Goal: Browse casually: Explore the website without a specific task or goal

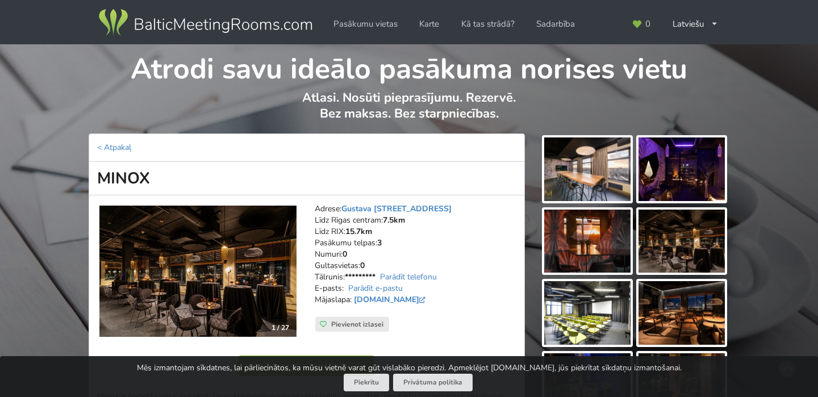
click at [213, 267] on img at bounding box center [197, 272] width 197 height 132
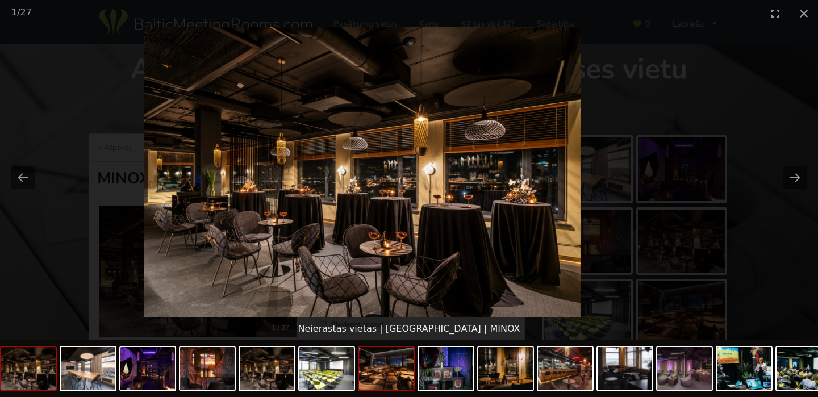
click at [388, 378] on img at bounding box center [386, 368] width 55 height 43
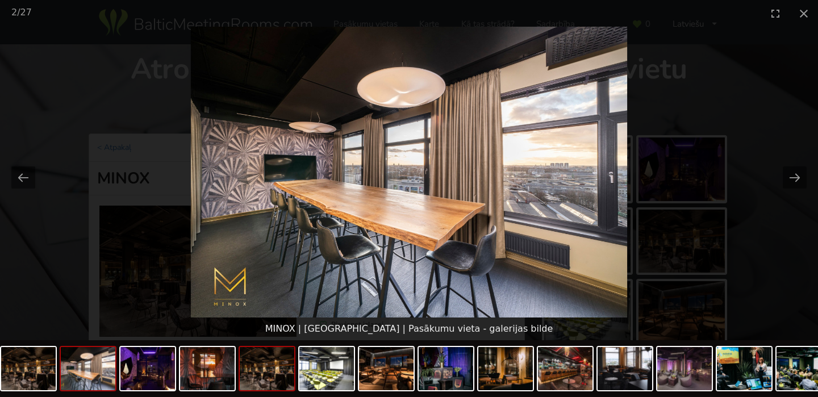
click at [264, 380] on img at bounding box center [267, 368] width 55 height 43
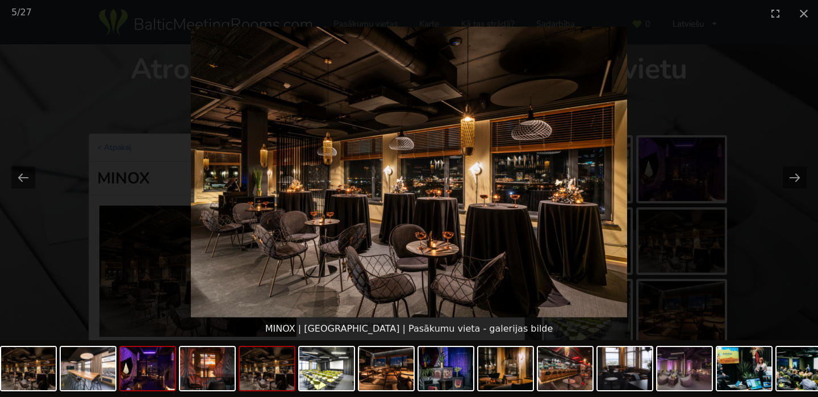
click at [146, 374] on img at bounding box center [147, 368] width 55 height 43
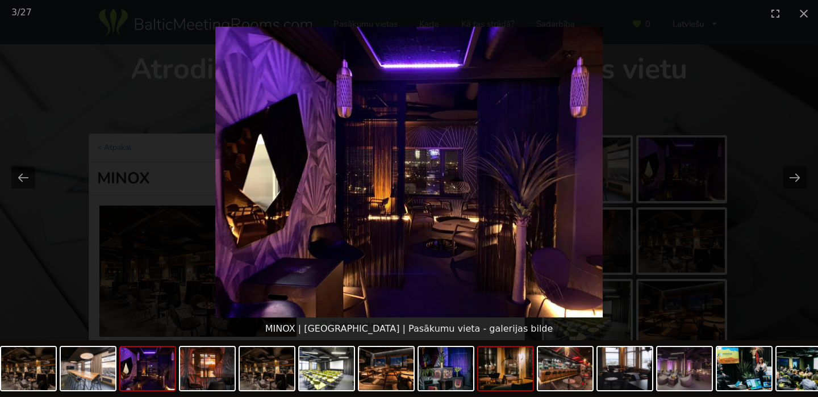
click at [486, 375] on img at bounding box center [506, 368] width 55 height 43
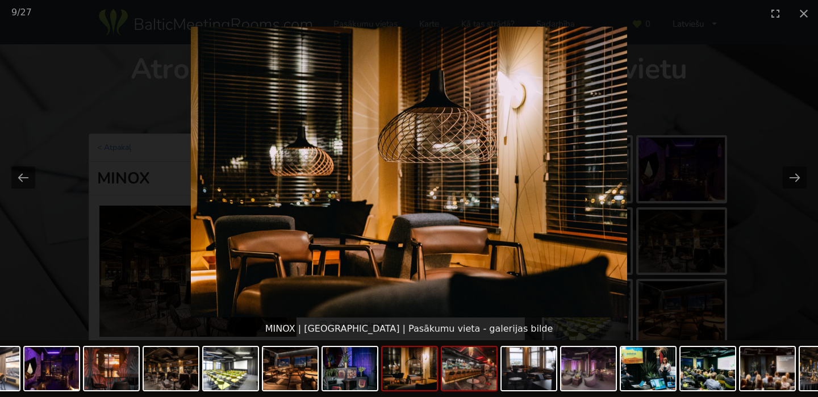
click at [480, 375] on img at bounding box center [469, 368] width 55 height 43
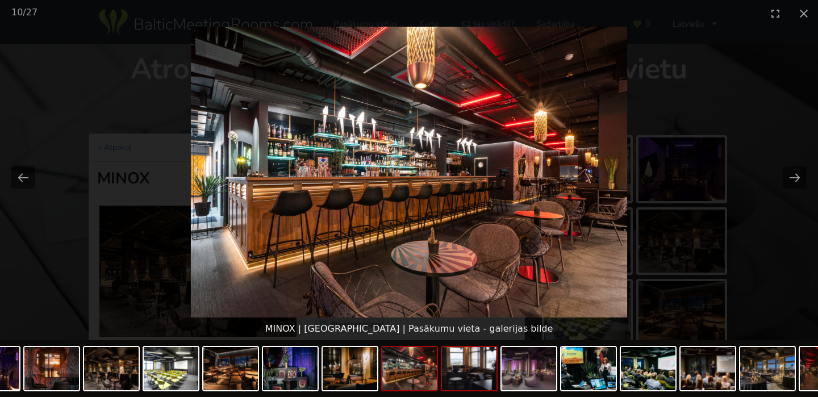
click at [475, 375] on img at bounding box center [469, 368] width 55 height 43
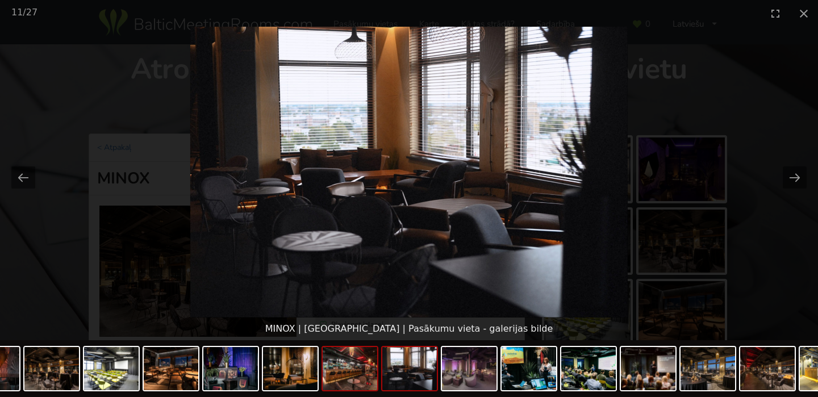
click at [349, 378] on img at bounding box center [350, 368] width 55 height 43
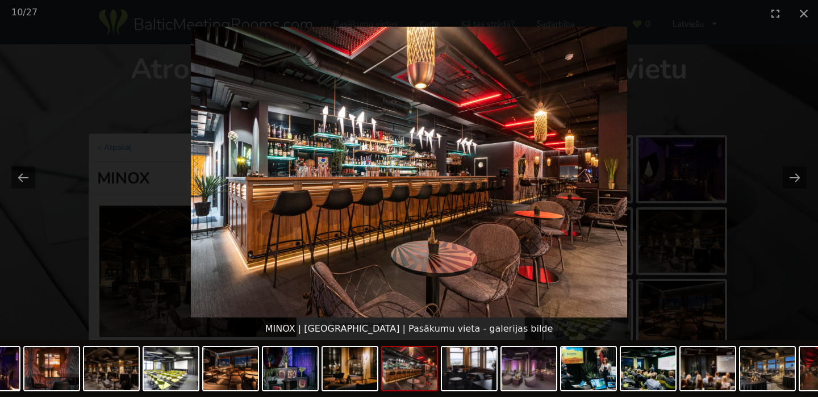
click at [500, 372] on div at bounding box center [649, 370] width 1611 height 60
click at [473, 371] on img at bounding box center [469, 368] width 55 height 43
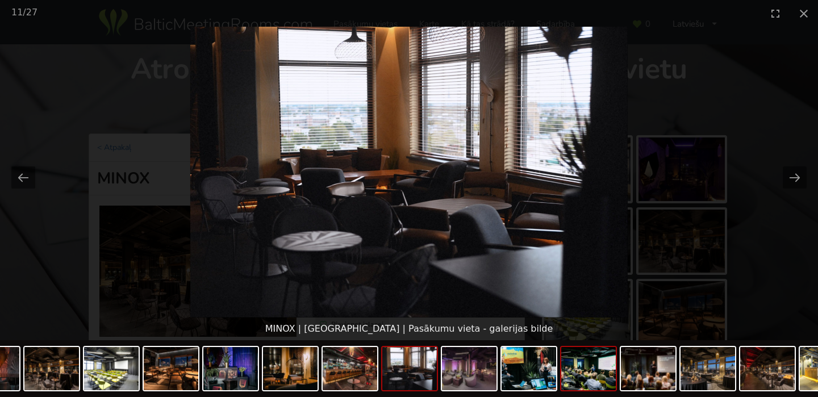
click at [593, 371] on img at bounding box center [589, 368] width 55 height 43
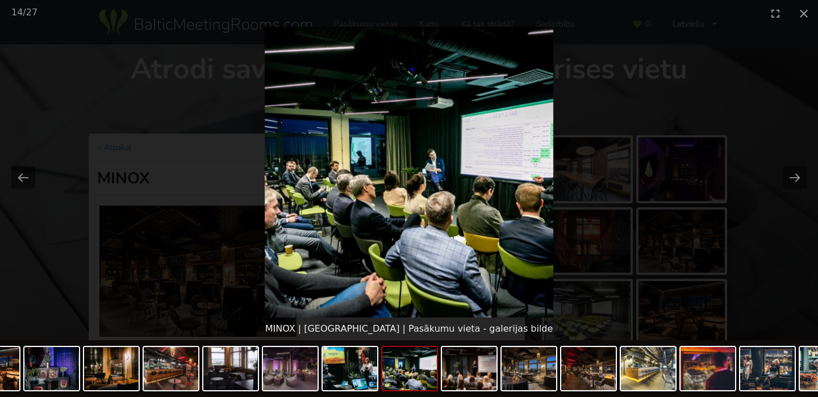
click at [593, 371] on img at bounding box center [589, 368] width 55 height 43
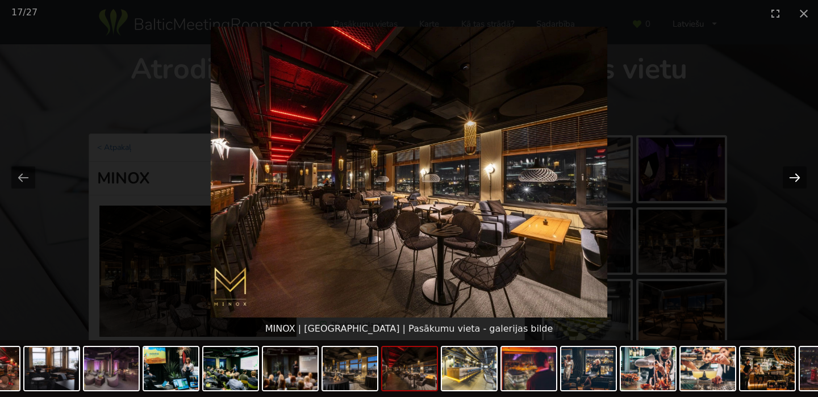
click at [793, 178] on button "Next slide" at bounding box center [795, 178] width 24 height 22
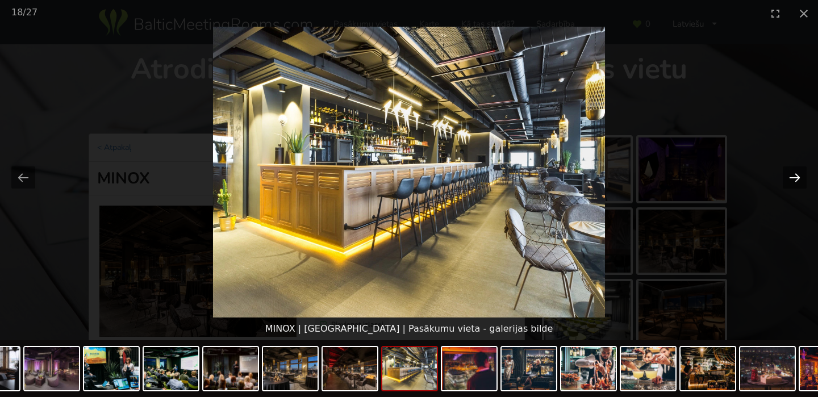
click at [793, 178] on button "Next slide" at bounding box center [795, 178] width 24 height 22
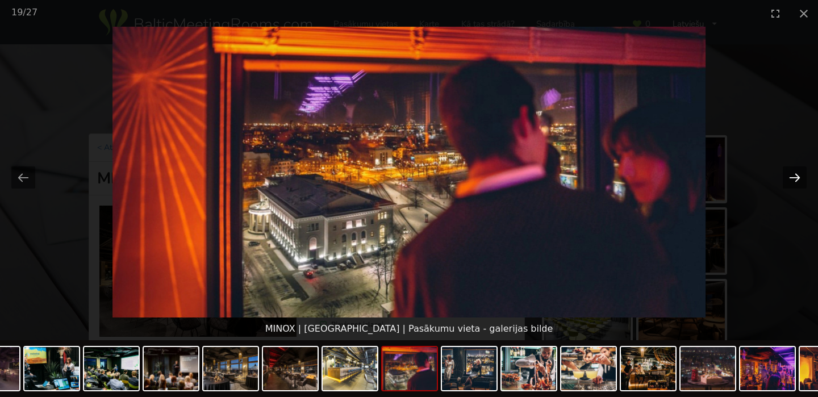
click at [793, 178] on button "Next slide" at bounding box center [795, 178] width 24 height 22
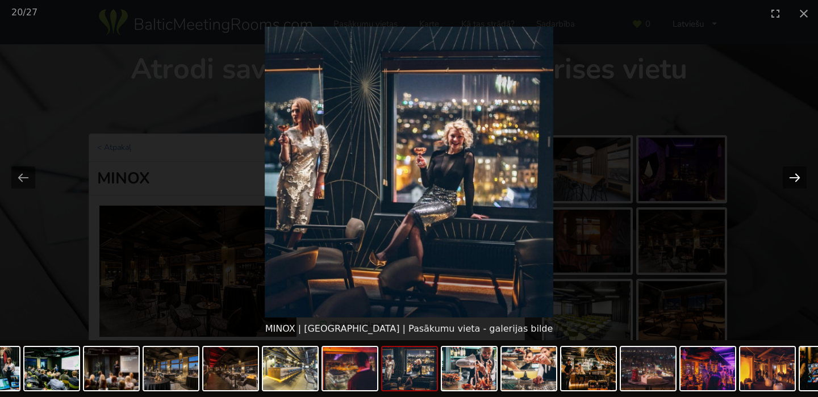
click at [793, 178] on button "Next slide" at bounding box center [795, 178] width 24 height 22
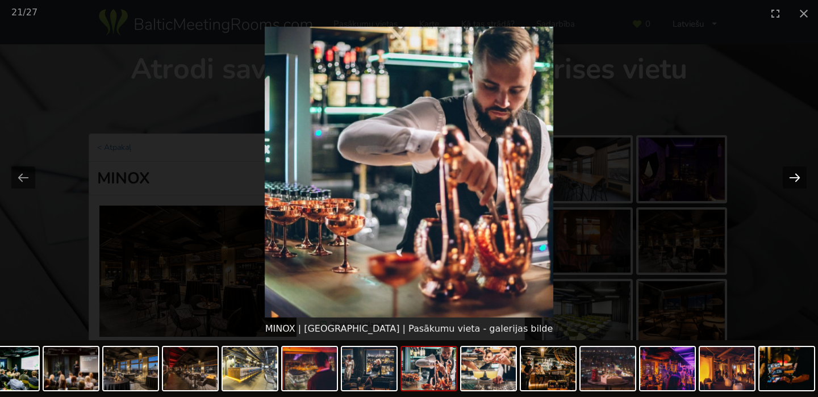
click at [793, 178] on button "Next slide" at bounding box center [795, 178] width 24 height 22
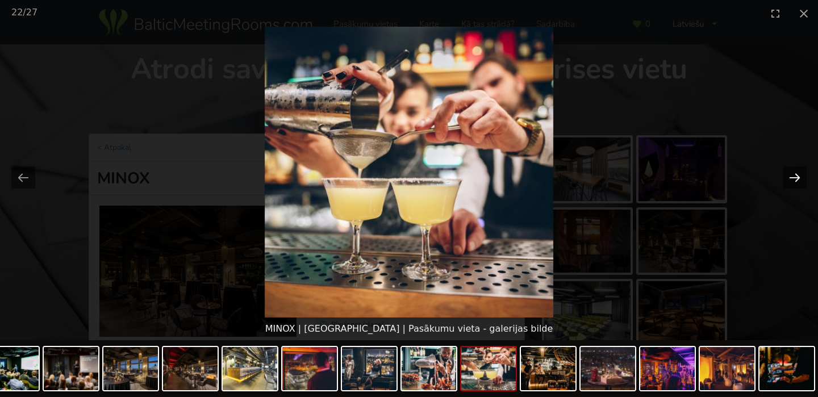
click at [793, 178] on button "Next slide" at bounding box center [795, 178] width 24 height 22
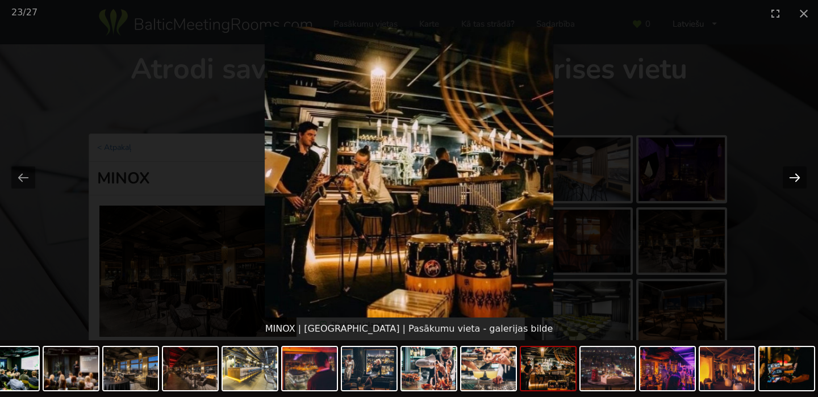
click at [793, 178] on button "Next slide" at bounding box center [795, 178] width 24 height 22
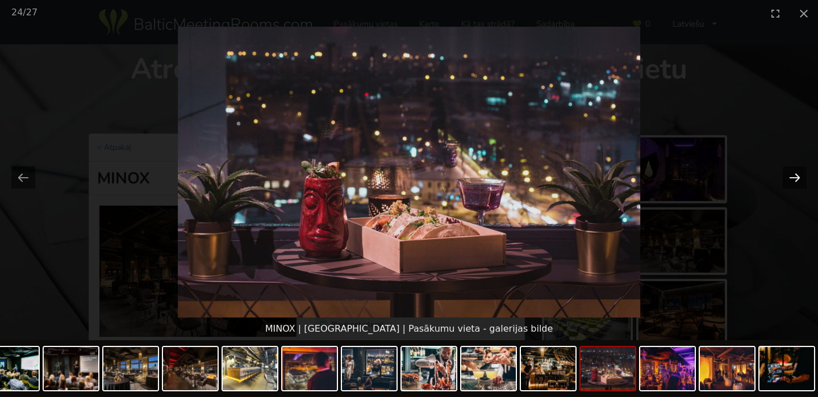
click at [793, 178] on button "Next slide" at bounding box center [795, 178] width 24 height 22
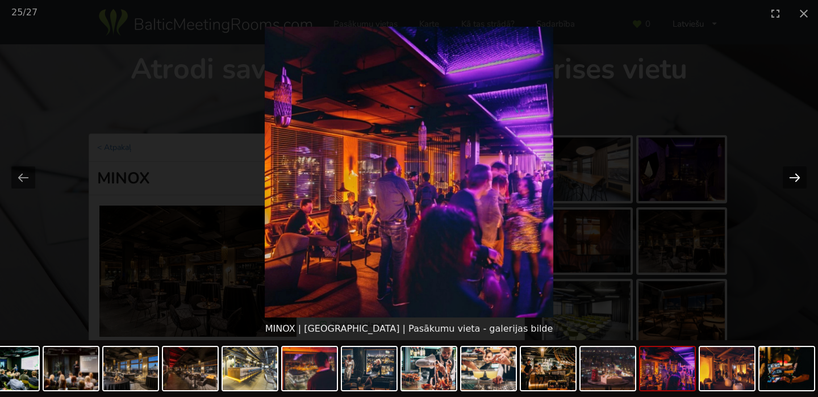
click at [793, 178] on button "Next slide" at bounding box center [795, 178] width 24 height 22
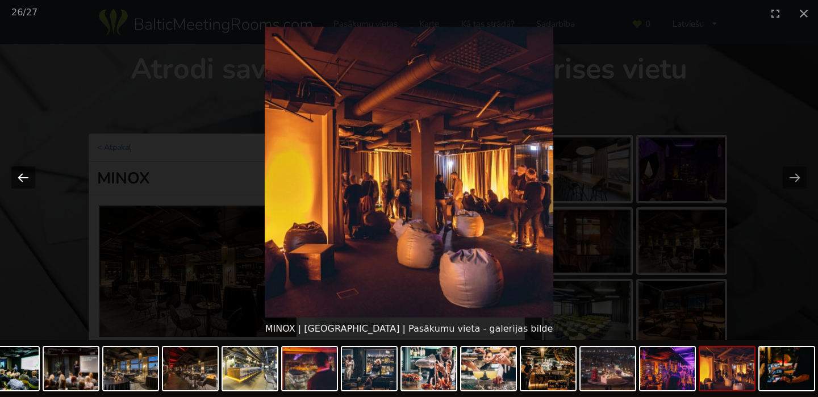
click at [21, 175] on button "Previous slide" at bounding box center [23, 178] width 24 height 22
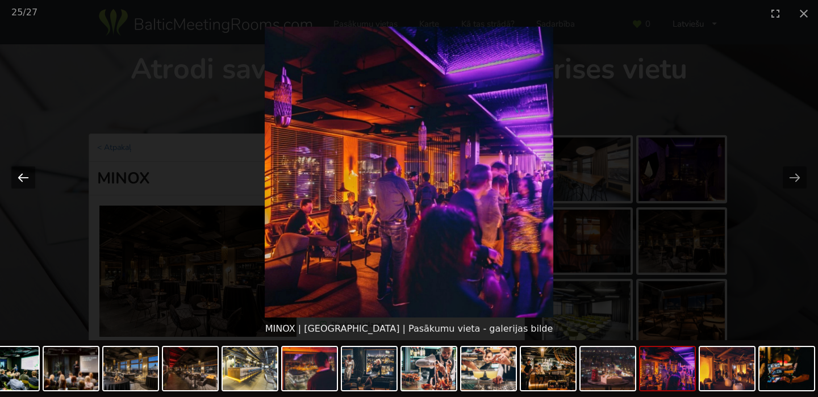
click at [21, 176] on button "Previous slide" at bounding box center [23, 178] width 24 height 22
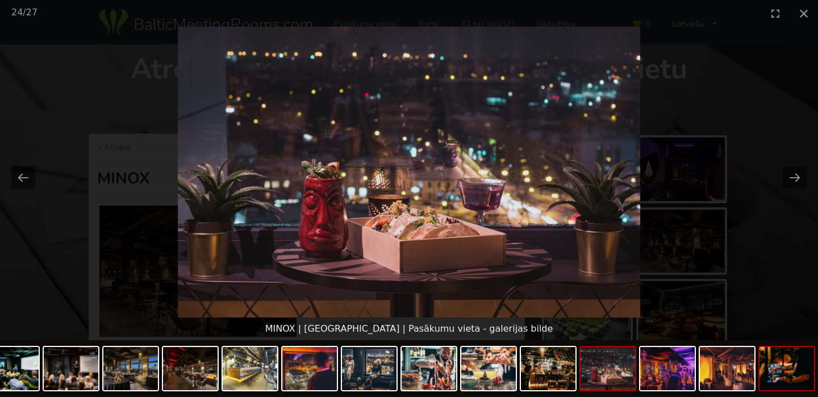
click at [796, 359] on img at bounding box center [787, 368] width 55 height 43
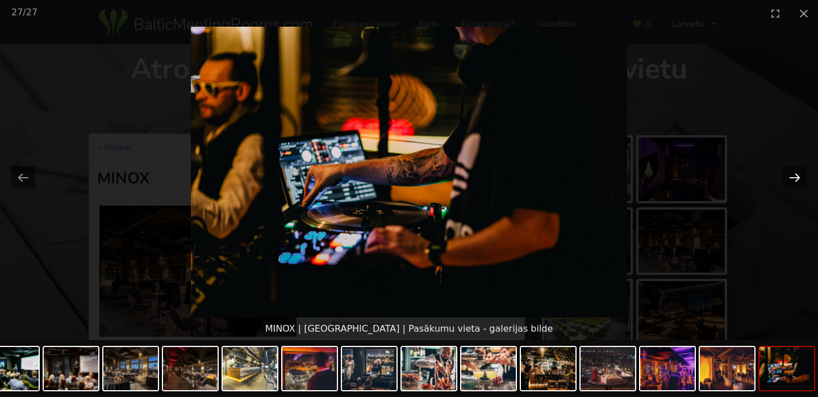
click at [792, 179] on button "Next slide" at bounding box center [795, 178] width 24 height 22
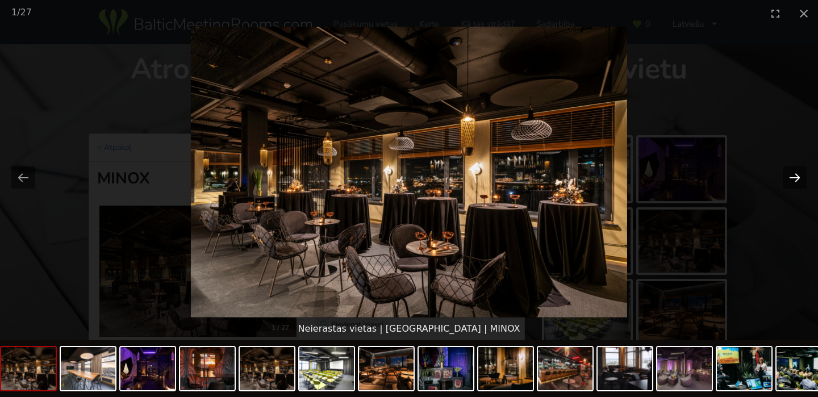
click at [792, 178] on button "Next slide" at bounding box center [795, 178] width 24 height 22
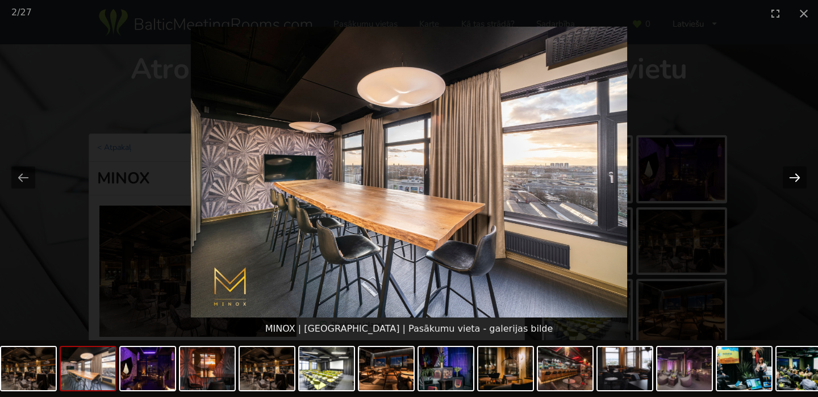
click at [792, 178] on button "Next slide" at bounding box center [795, 178] width 24 height 22
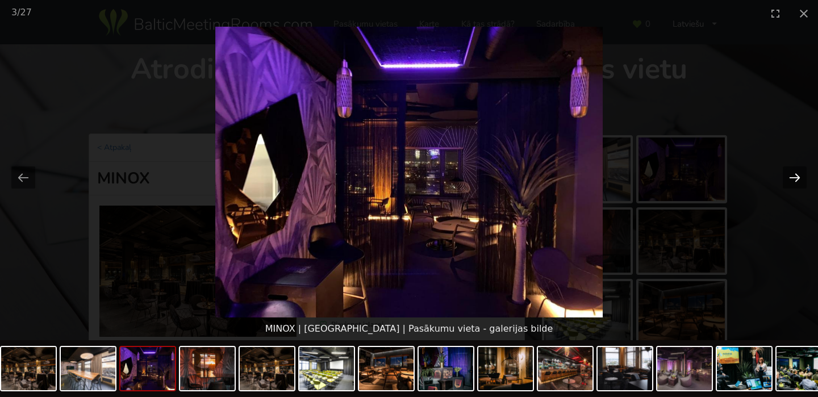
click at [792, 178] on button "Next slide" at bounding box center [795, 178] width 24 height 22
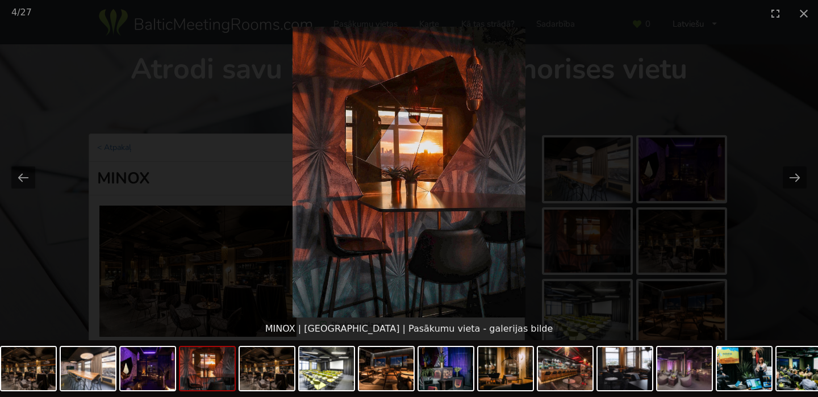
click at [719, 102] on picture at bounding box center [409, 172] width 818 height 291
